Goal: Information Seeking & Learning: Learn about a topic

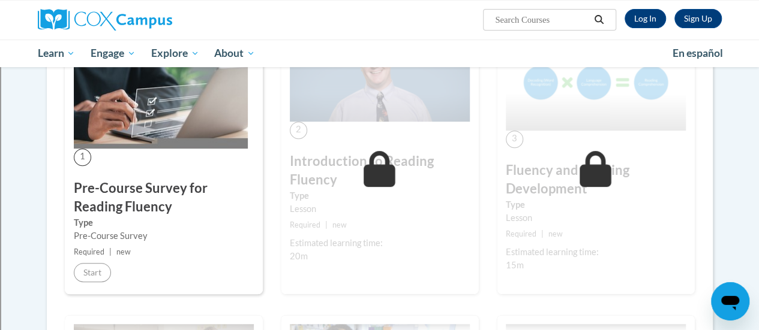
scroll to position [262, 0]
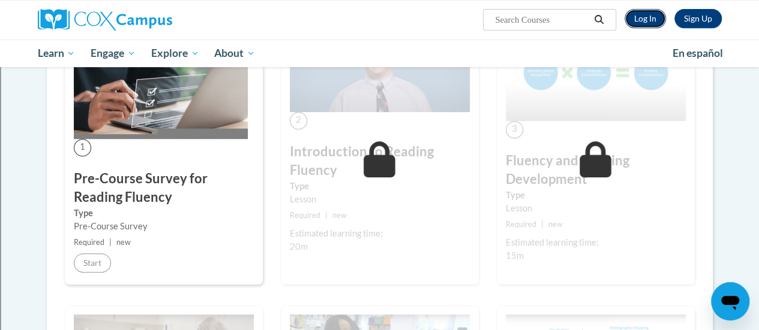
click at [645, 14] on link "Log In" at bounding box center [644, 18] width 41 height 19
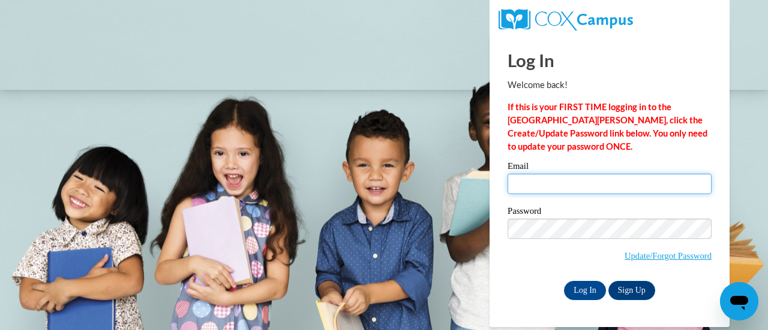
drag, startPoint x: 0, startPoint y: 0, endPoint x: 554, endPoint y: 185, distance: 584.4
click at [554, 185] on input "Email" at bounding box center [609, 184] width 204 height 20
type input "kimberly.jackson@rusd.org"
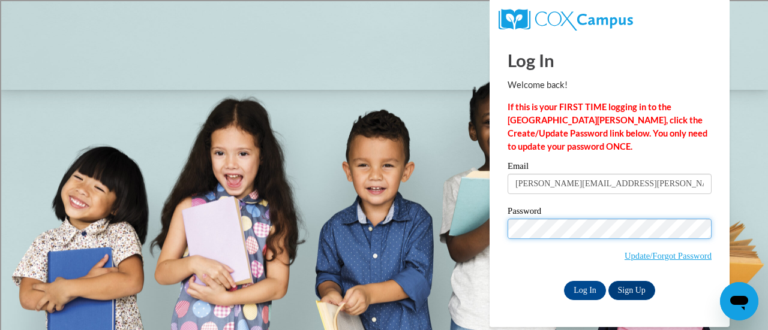
click at [564, 281] on input "Log In" at bounding box center [585, 290] width 42 height 19
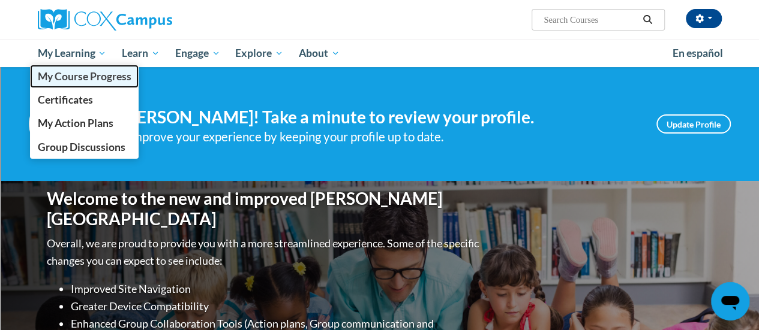
click at [86, 75] on span "My Course Progress" at bounding box center [84, 76] width 94 height 13
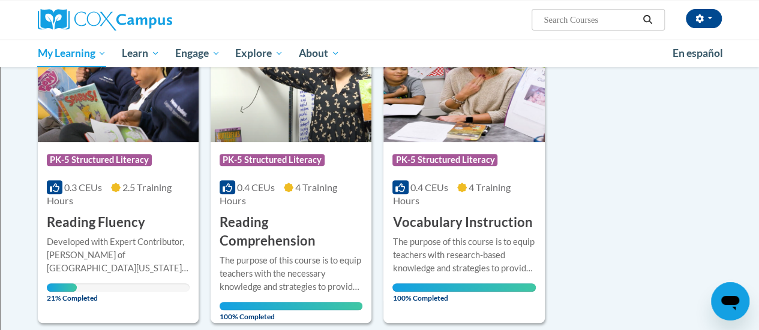
scroll to position [198, 0]
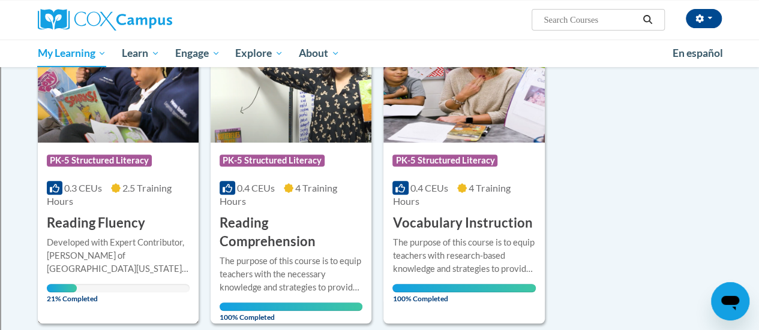
click at [106, 104] on img at bounding box center [118, 81] width 161 height 122
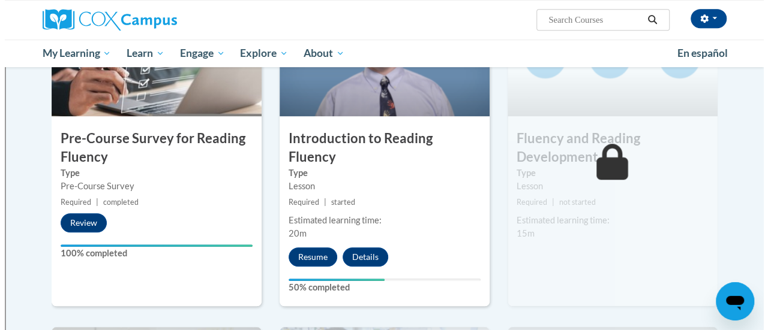
scroll to position [316, 0]
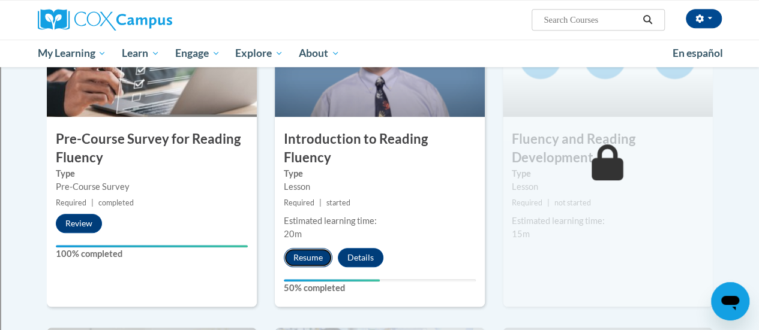
click at [302, 248] on button "Resume" at bounding box center [308, 257] width 49 height 19
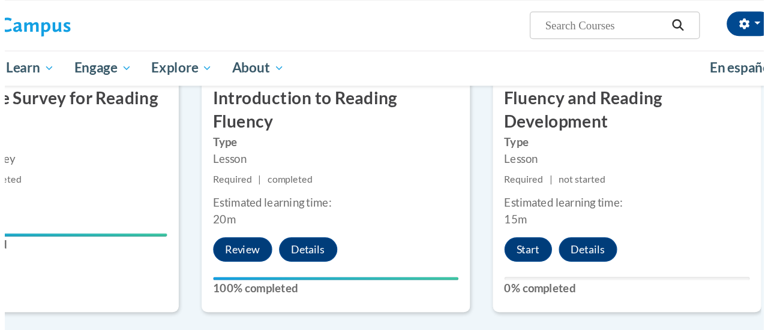
scroll to position [378, 0]
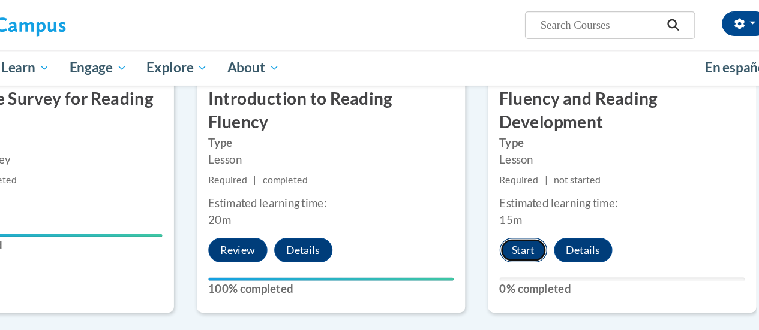
click at [532, 198] on button "Start" at bounding box center [530, 196] width 37 height 19
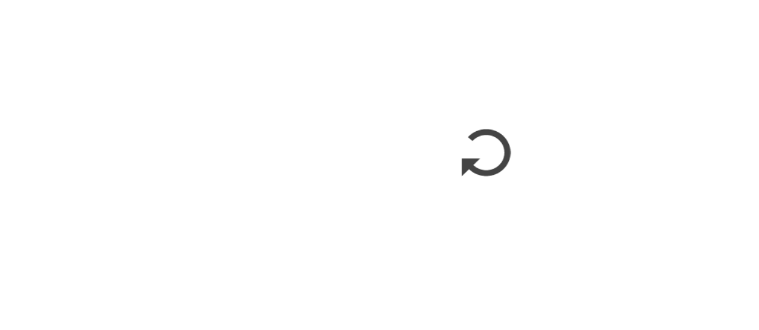
scroll to position [377, 0]
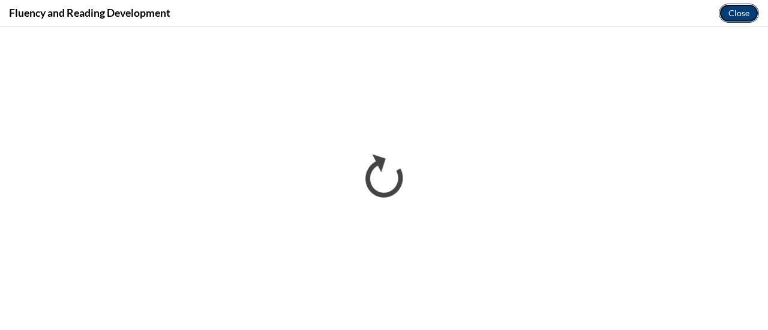
click at [739, 15] on button "Close" at bounding box center [739, 13] width 40 height 19
